Goal: Task Accomplishment & Management: Manage account settings

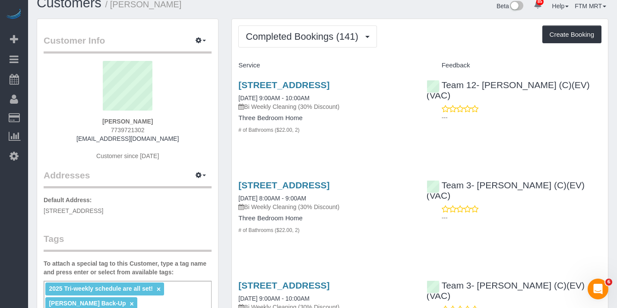
scroll to position [20, 0]
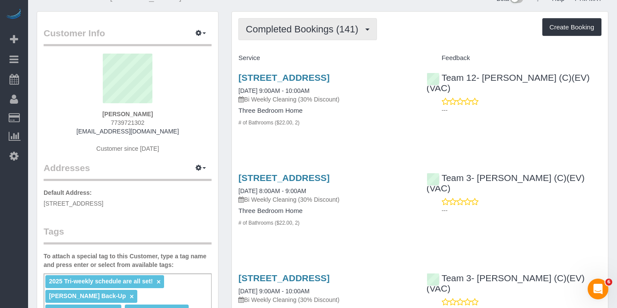
click at [319, 32] on span "Completed Bookings (141)" at bounding box center [304, 29] width 117 height 11
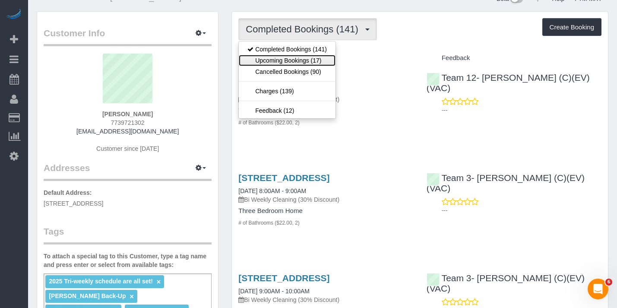
click at [304, 58] on link "Upcoming Bookings (17)" at bounding box center [287, 60] width 97 height 11
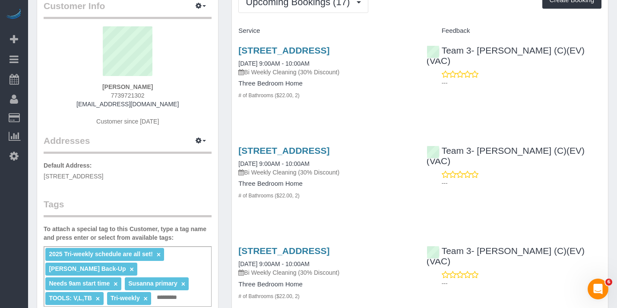
scroll to position [0, 0]
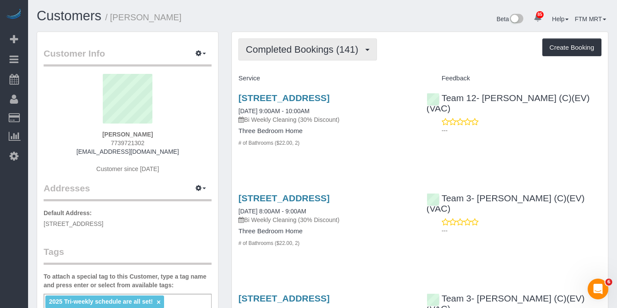
click at [350, 54] on span "Completed Bookings (141)" at bounding box center [304, 49] width 117 height 11
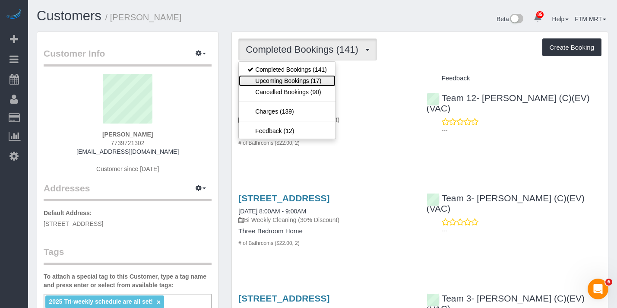
click at [317, 80] on link "Upcoming Bookings (17)" at bounding box center [287, 80] width 97 height 11
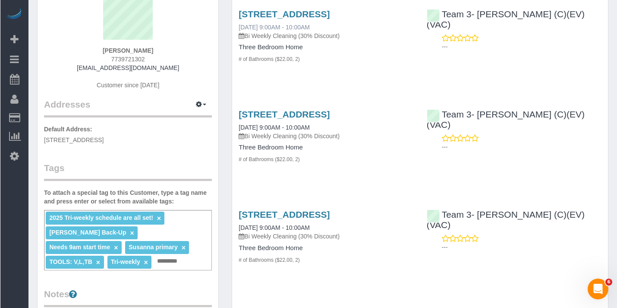
scroll to position [33, 0]
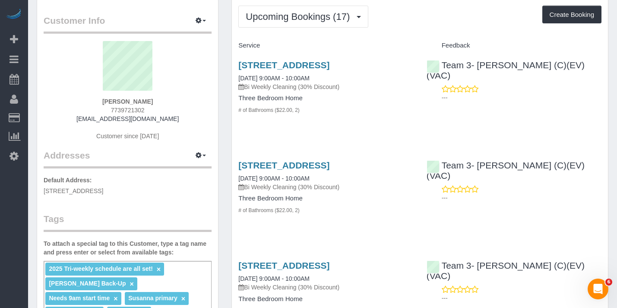
click at [233, 69] on div "4210 N Monticello Ave, Chicago, IL 60618 09/24/2025 9:00AM - 10:00AM Bi Weekly …" at bounding box center [326, 92] width 188 height 79
click at [256, 68] on link "4210 N Monticello Ave, Chicago, IL 60618" at bounding box center [283, 65] width 91 height 10
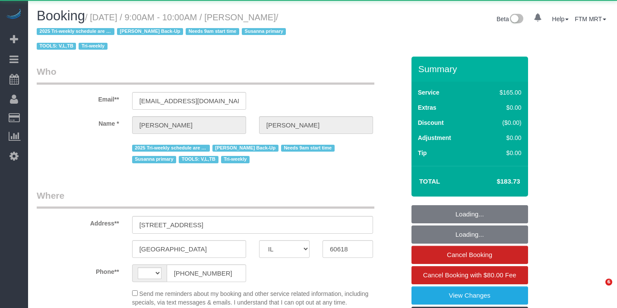
select select "IL"
select select "string:fspay-4c1dd193-6a57-4368-8f29-c0820a65ffe9"
select select "string:US"
select select "object:588"
select select "spot1"
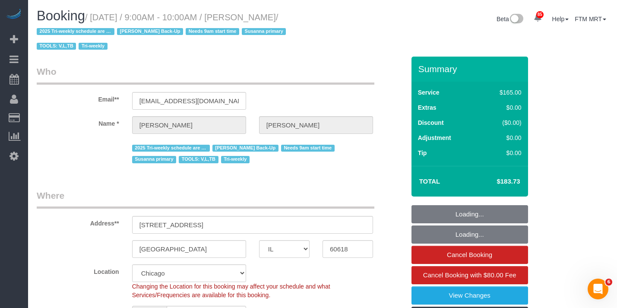
select select "object:847"
select select "2"
select select "number:1"
select select "number:58"
select select "number:139"
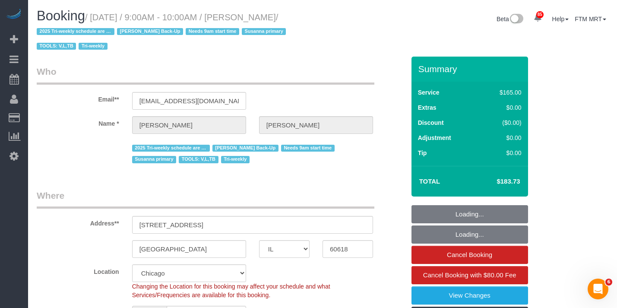
select select "number:107"
select select "number:98"
select select "number:141"
select select "number:143"
select select "spot6"
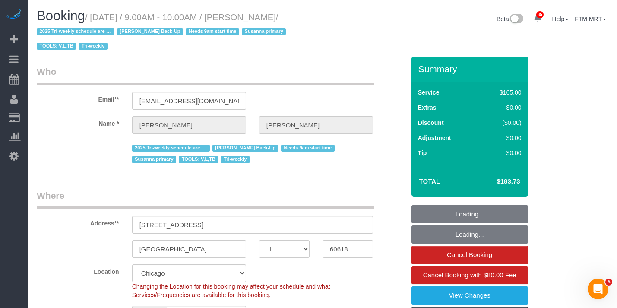
select select "2"
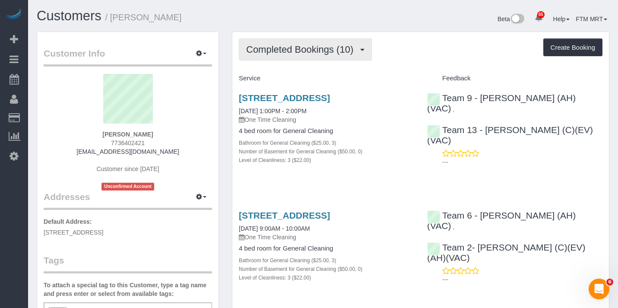
click at [348, 50] on span "Completed Bookings (10)" at bounding box center [301, 49] width 111 height 11
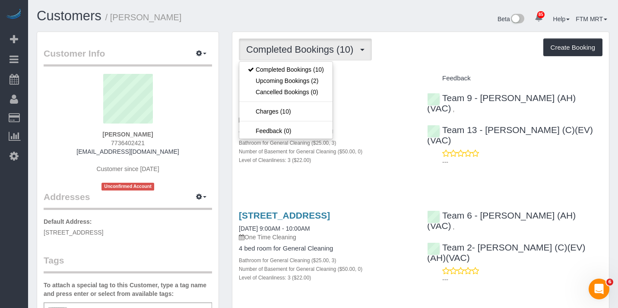
click at [419, 59] on div "Completed Bookings (10) Completed Bookings (10) Upcoming Bookings (2) Cancelled…" at bounding box center [420, 49] width 363 height 22
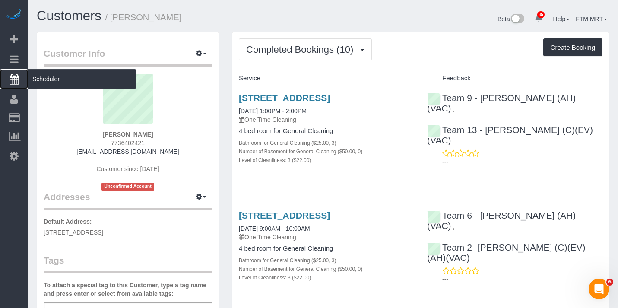
click at [69, 75] on span "Scheduler" at bounding box center [82, 79] width 108 height 20
